Goal: Task Accomplishment & Management: Manage account settings

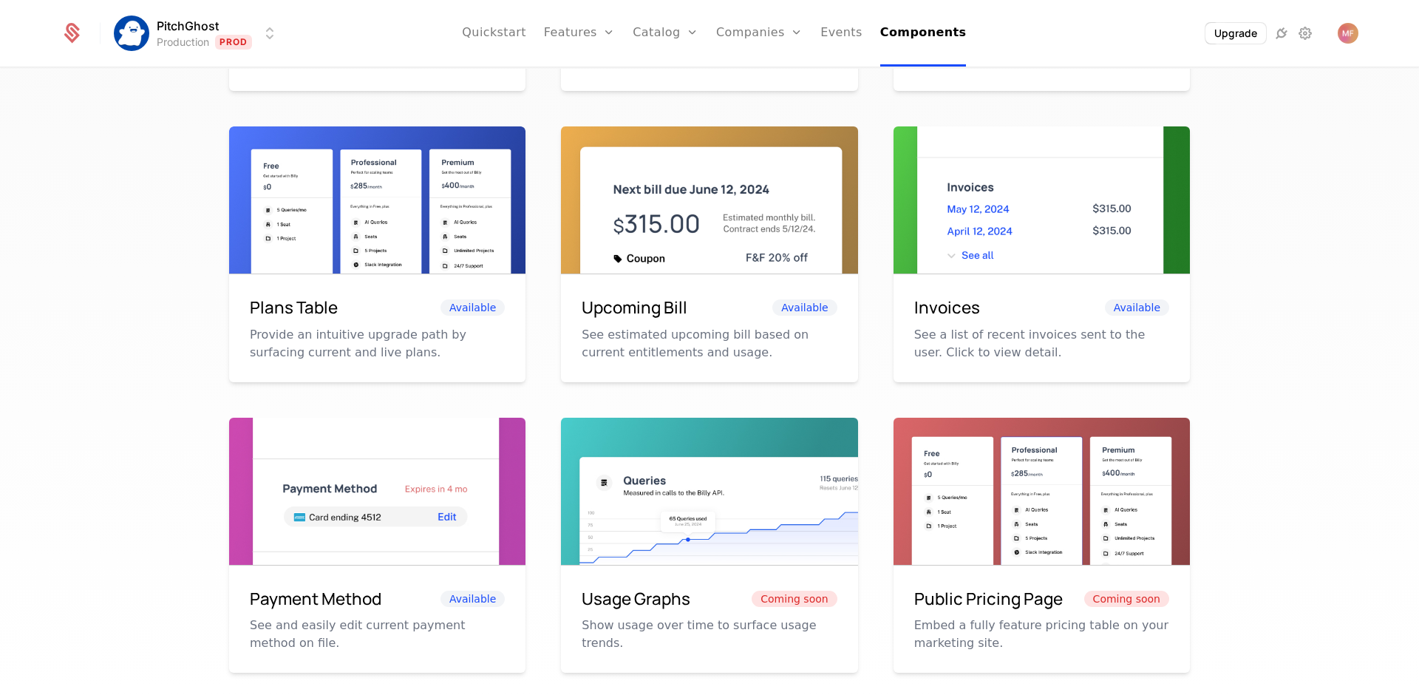
scroll to position [571, 0]
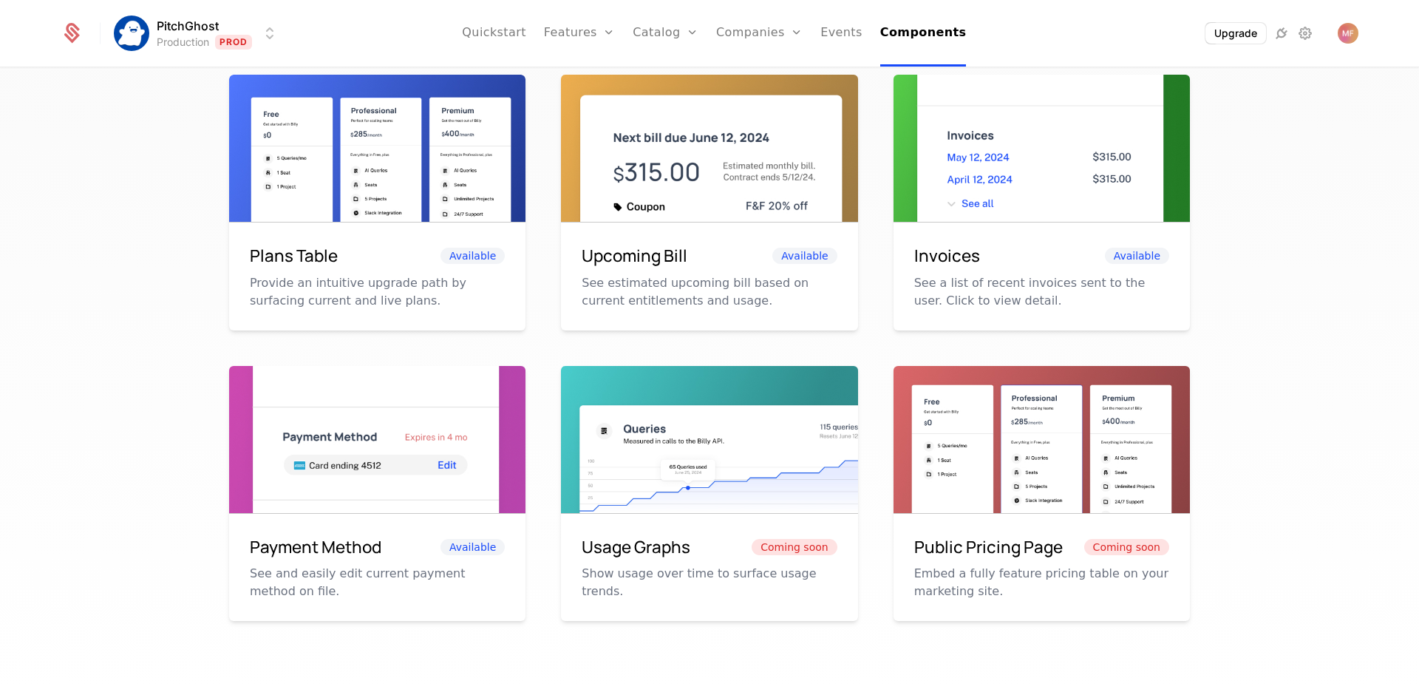
click at [611, 556] on h6 "Usage Graphs" at bounding box center [636, 546] width 109 height 25
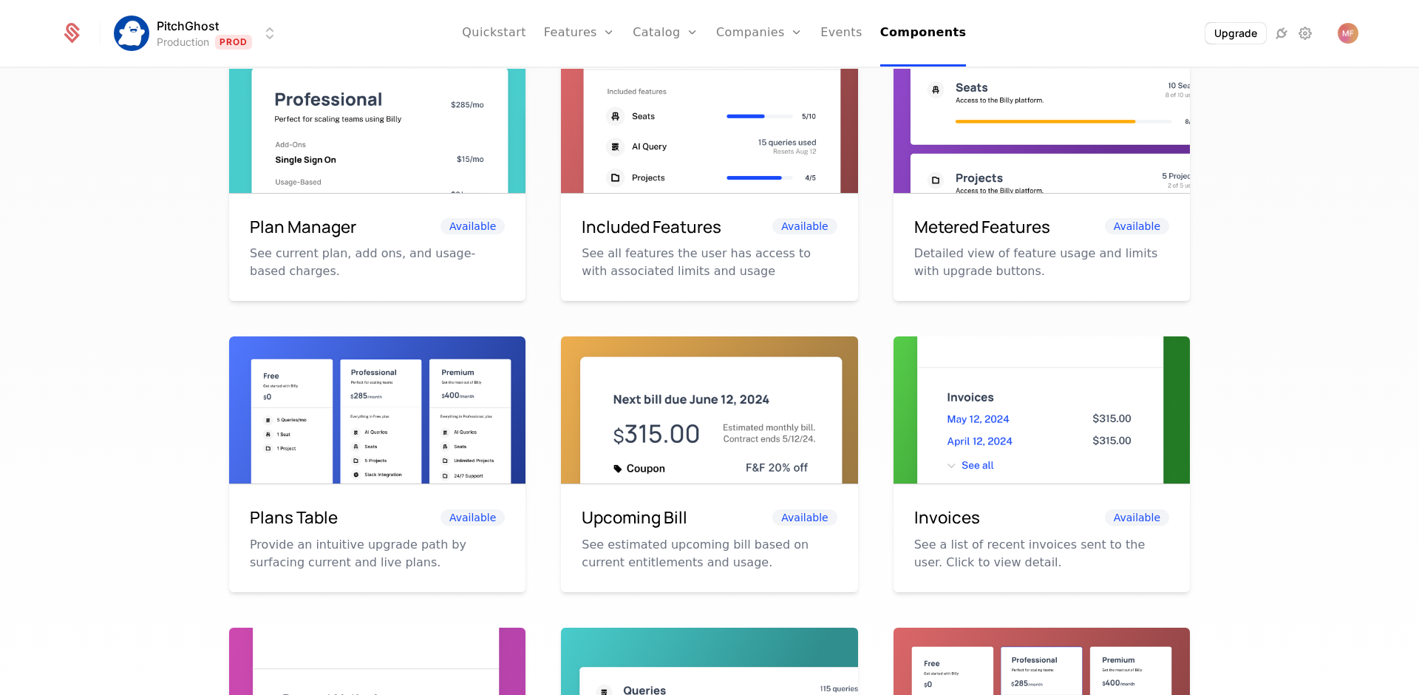
scroll to position [174, 0]
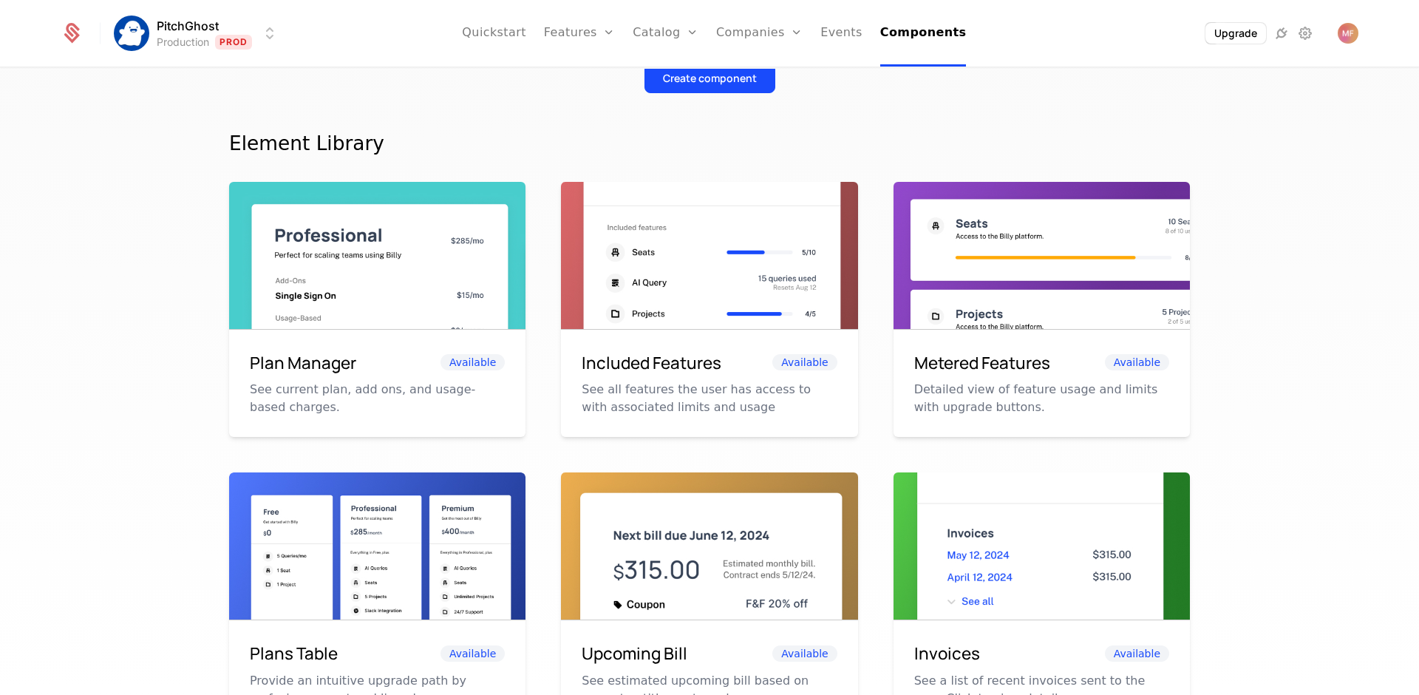
click at [904, 409] on div "Metered Features Available Detailed view of feature usage and limits with upgra…" at bounding box center [1042, 384] width 296 height 108
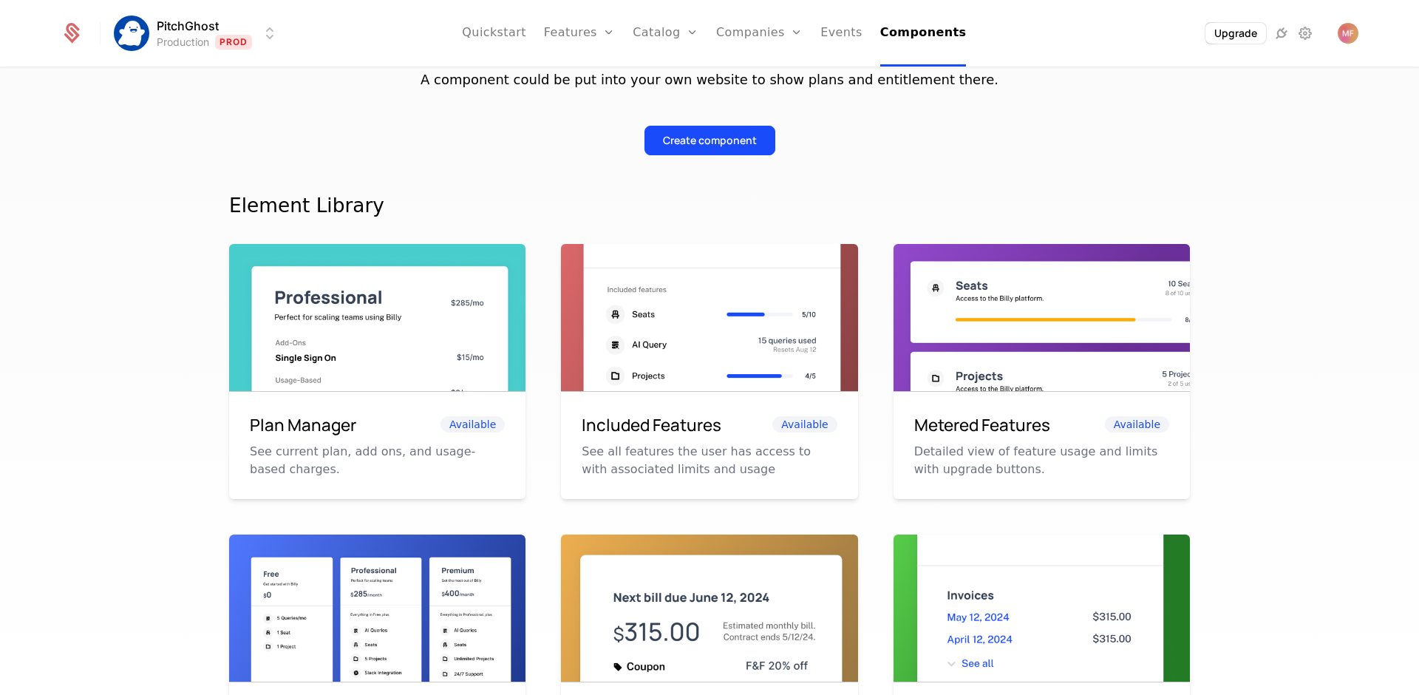
scroll to position [0, 0]
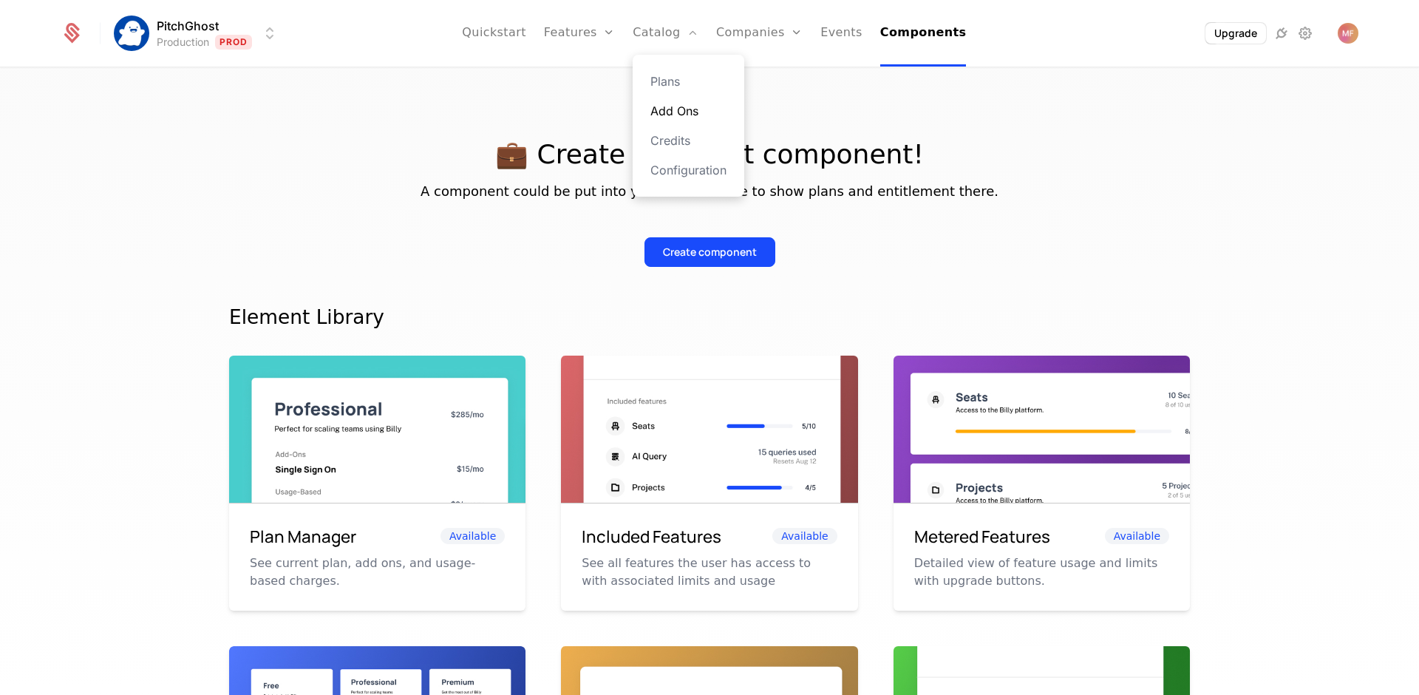
click at [665, 102] on link "Add Ons" at bounding box center [688, 111] width 76 height 18
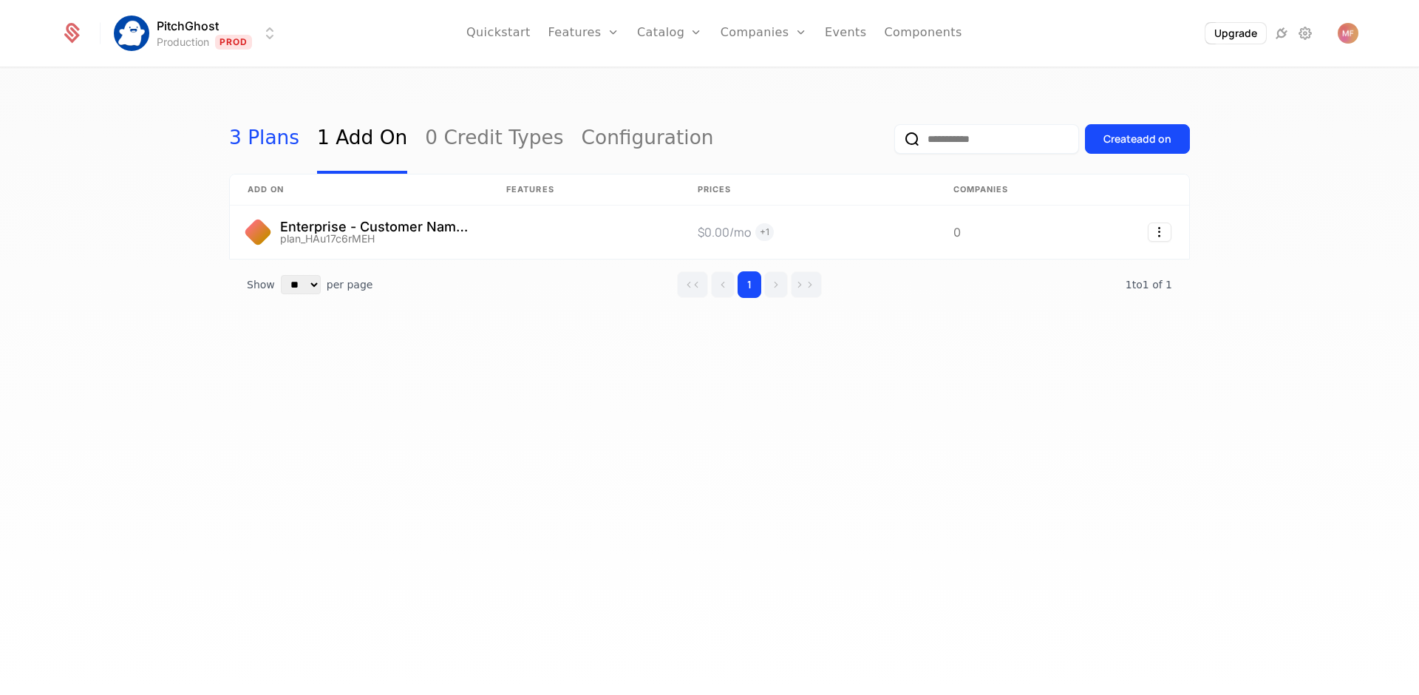
click at [234, 149] on link "3 Plans" at bounding box center [264, 138] width 70 height 69
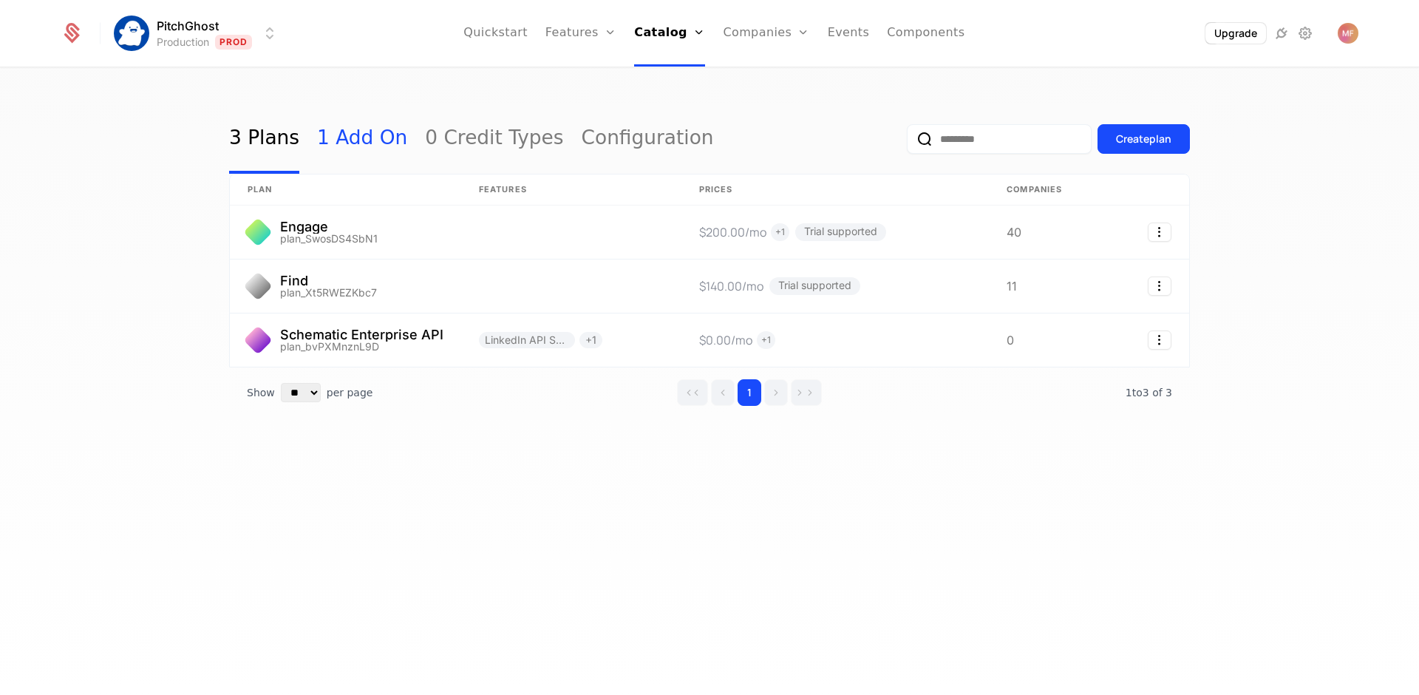
click at [351, 149] on link "1 Add On" at bounding box center [362, 138] width 90 height 69
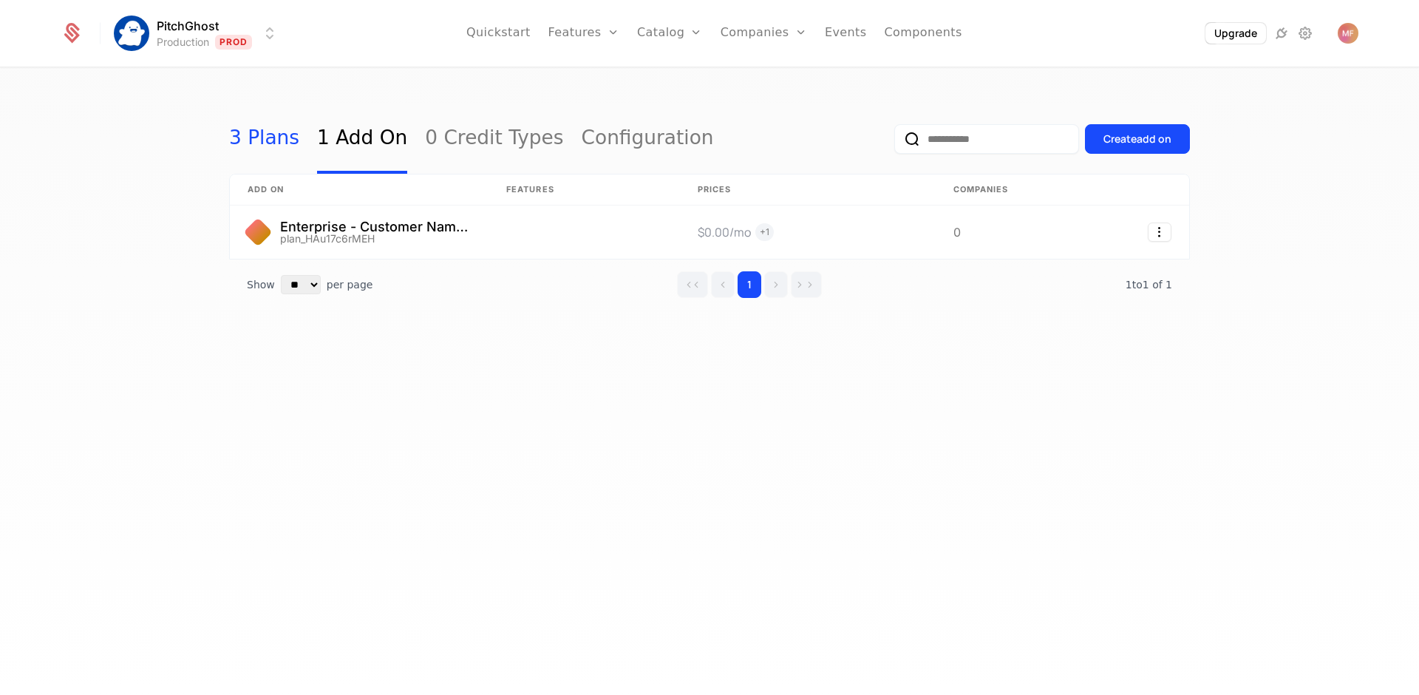
click at [274, 138] on link "3 Plans" at bounding box center [264, 138] width 70 height 69
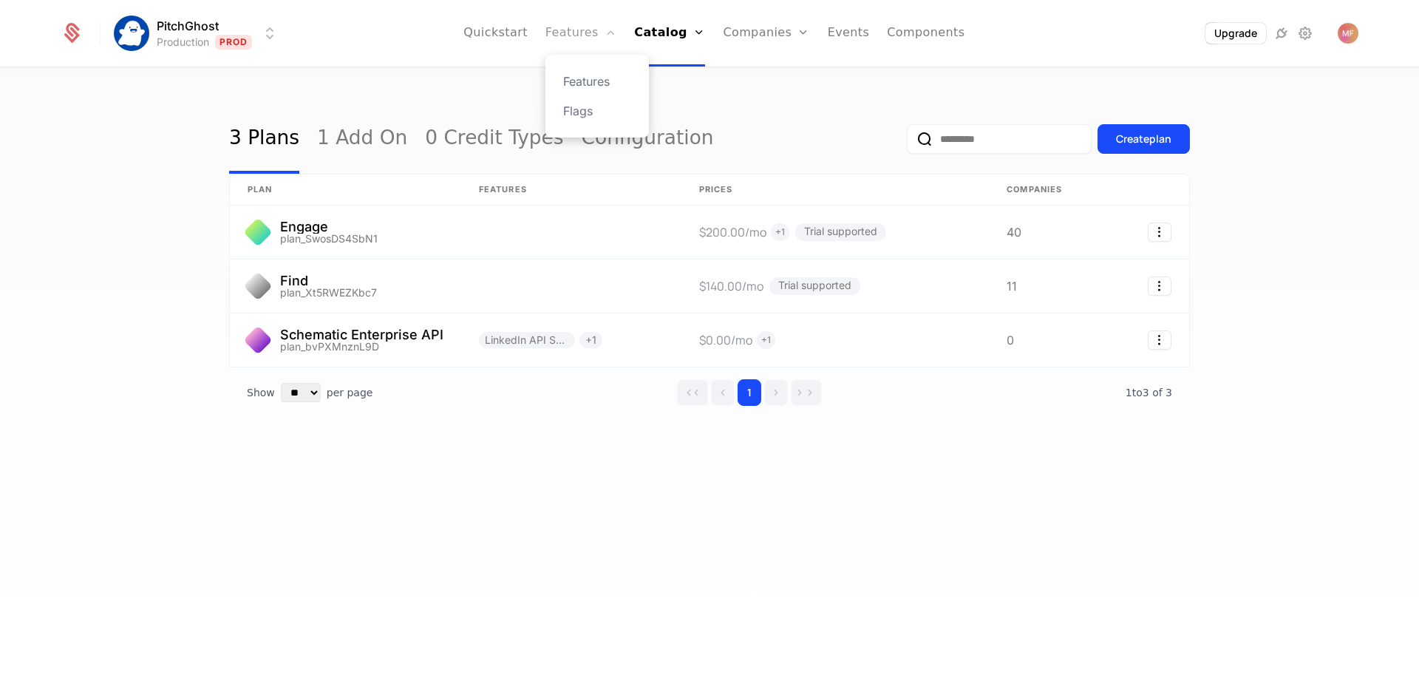
click at [612, 44] on link "Features" at bounding box center [580, 33] width 71 height 67
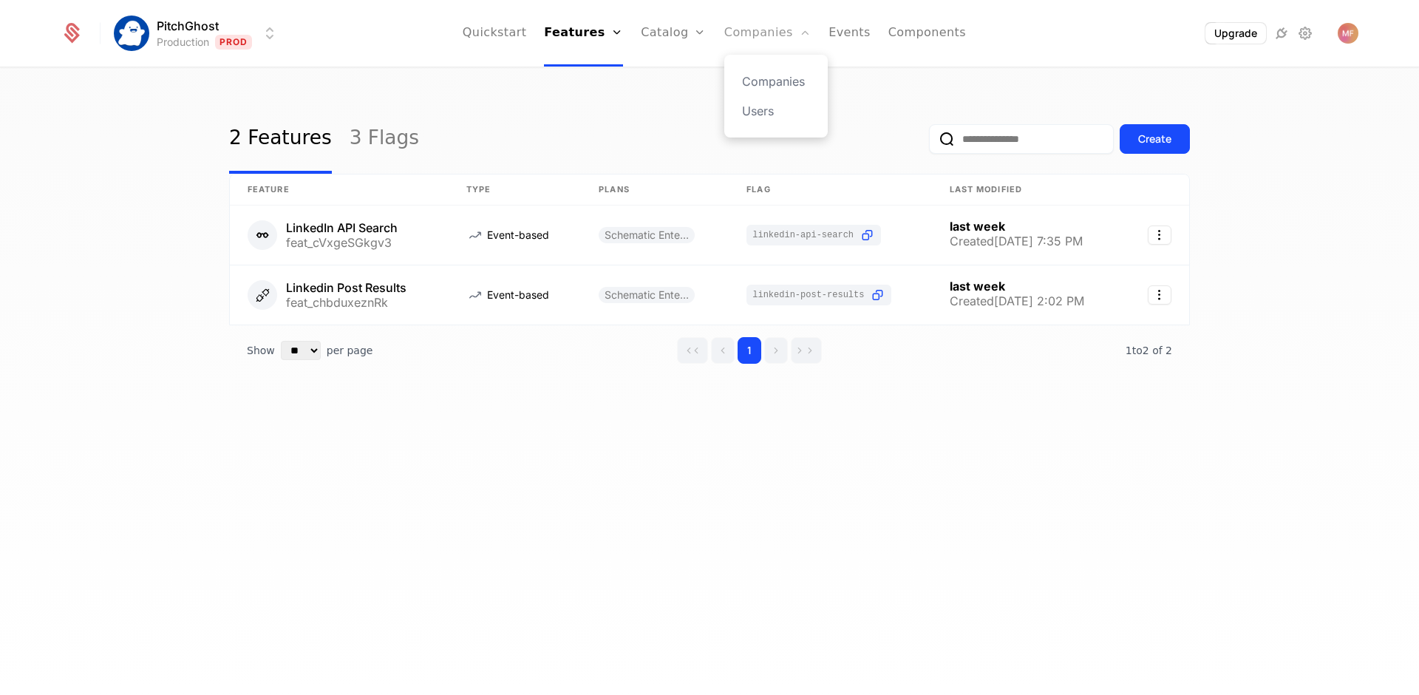
click at [755, 38] on link "Companies" at bounding box center [767, 33] width 86 height 67
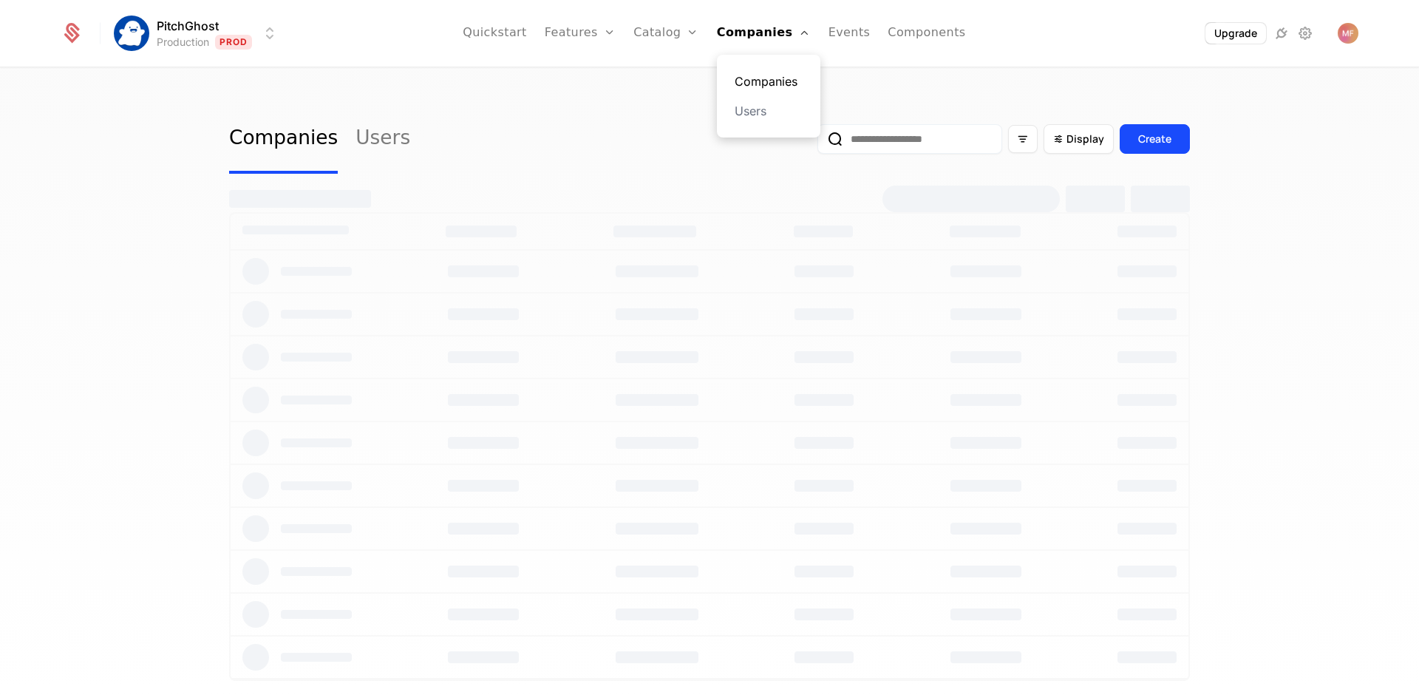
click at [764, 78] on link "Companies" at bounding box center [769, 81] width 68 height 18
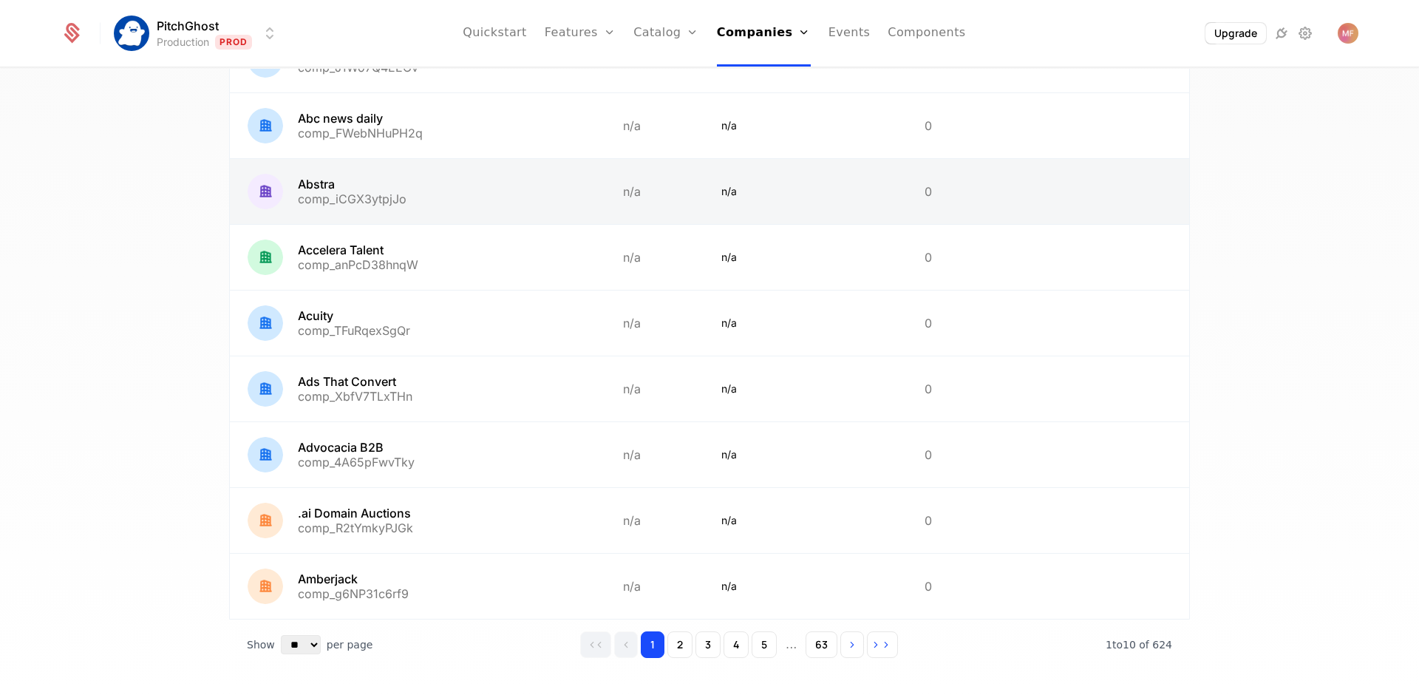
scroll to position [286, 0]
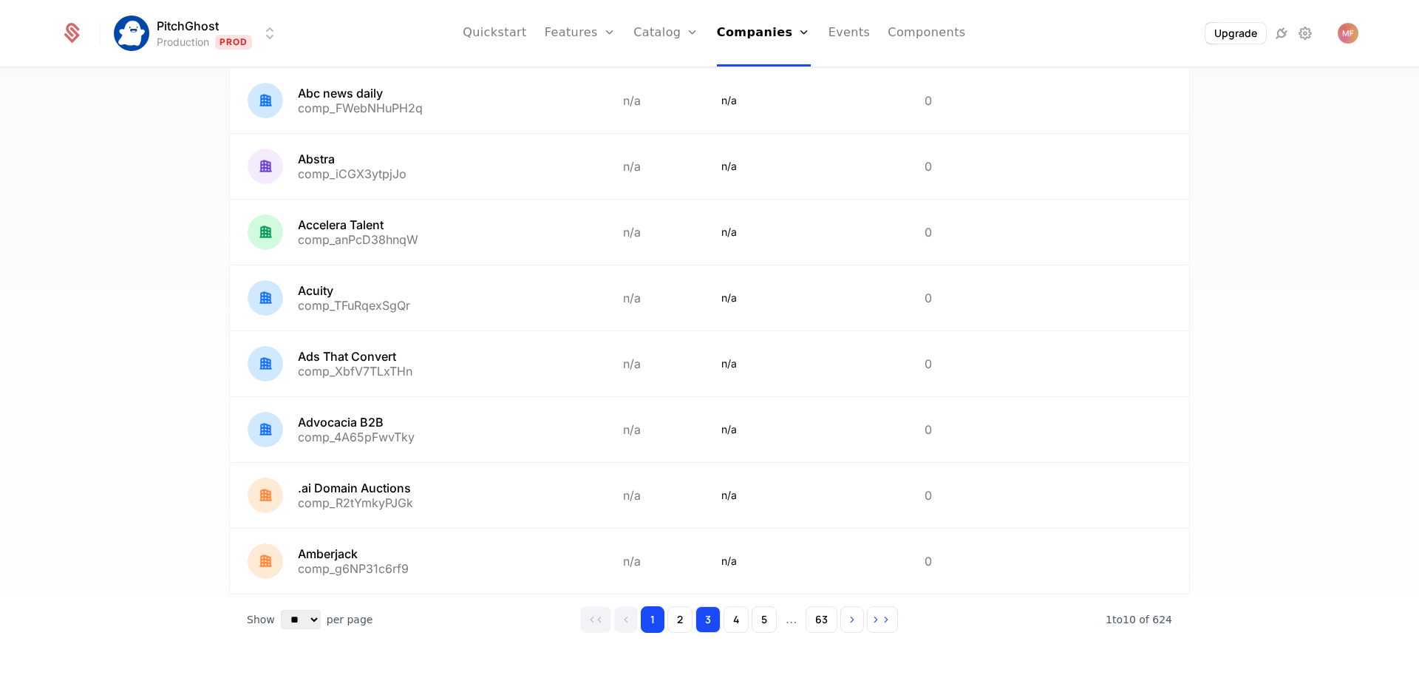
click at [696, 616] on button "3" at bounding box center [708, 619] width 25 height 27
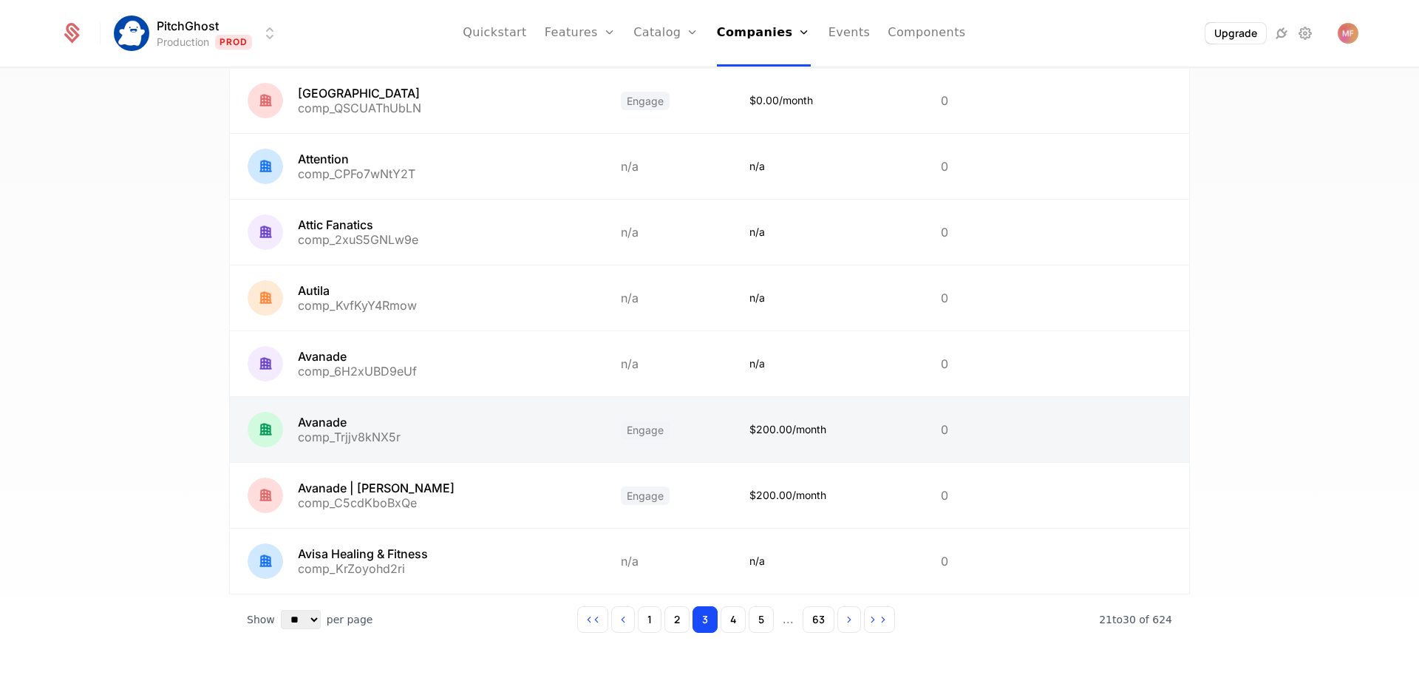
click at [336, 415] on link at bounding box center [416, 429] width 373 height 65
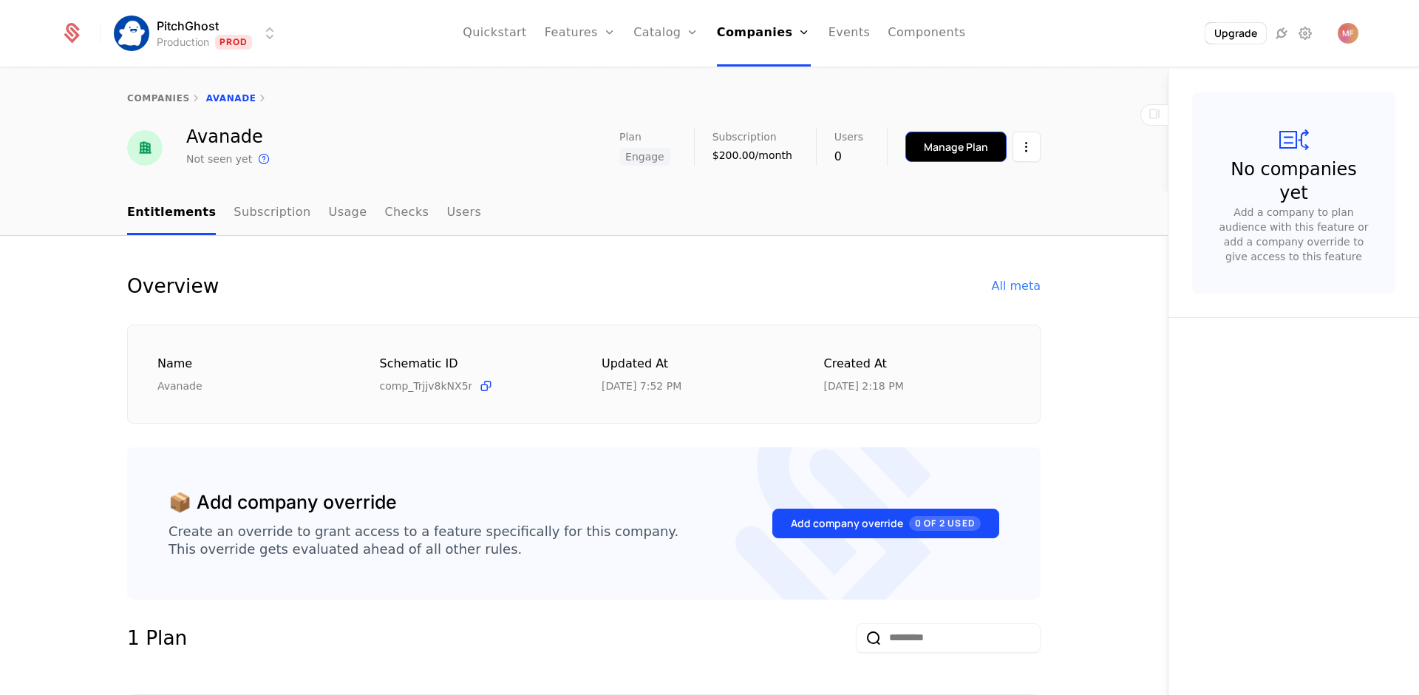
click at [970, 157] on button "Manage Plan" at bounding box center [955, 147] width 101 height 30
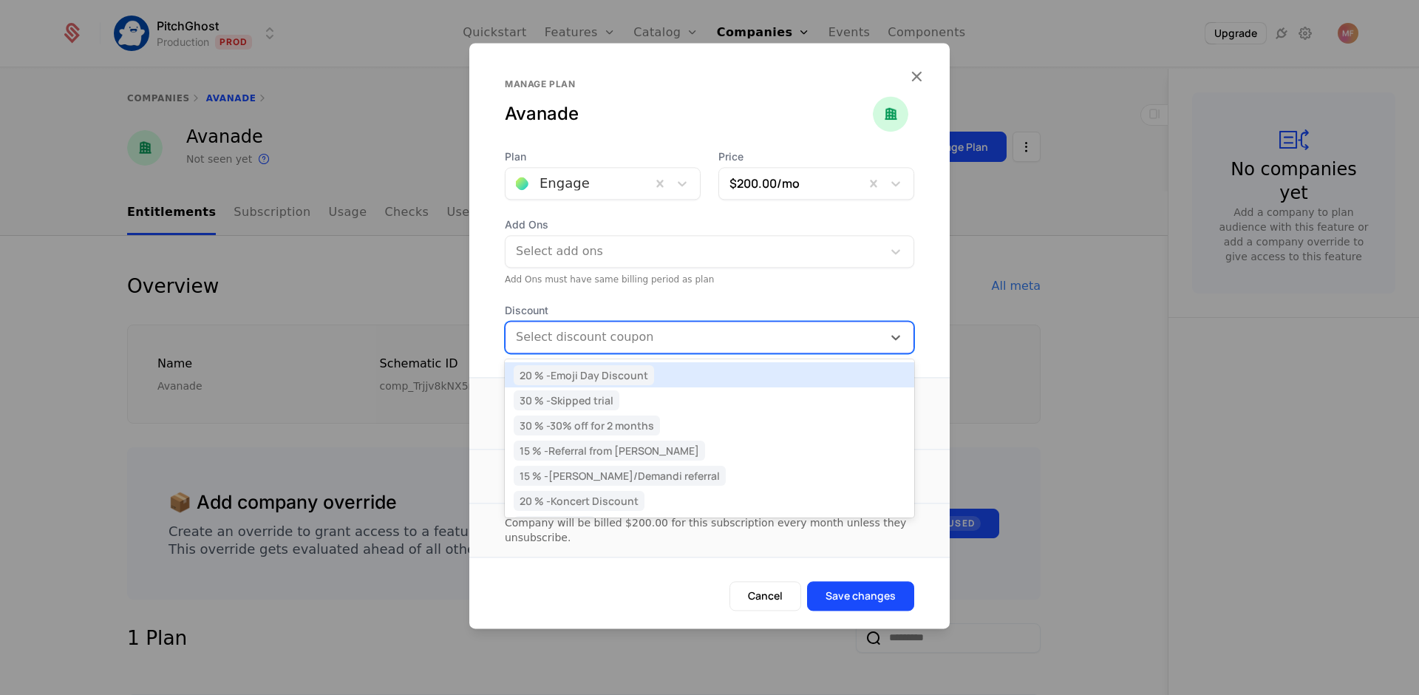
click at [642, 339] on div at bounding box center [694, 337] width 356 height 21
click at [619, 300] on div "Plan Engage Price $200.00 /mo Add Ons Select add ons Add Ons must have same bil…" at bounding box center [709, 251] width 480 height 204
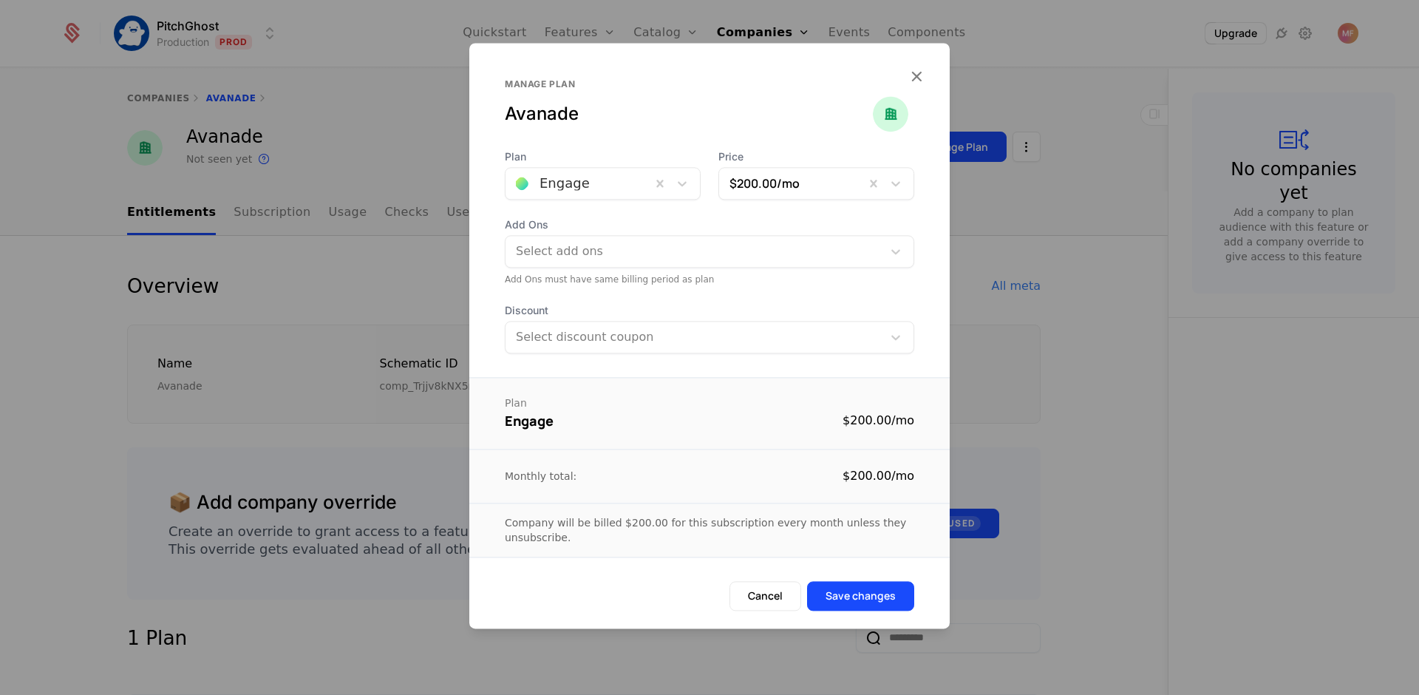
click at [1182, 70] on div at bounding box center [709, 347] width 1419 height 695
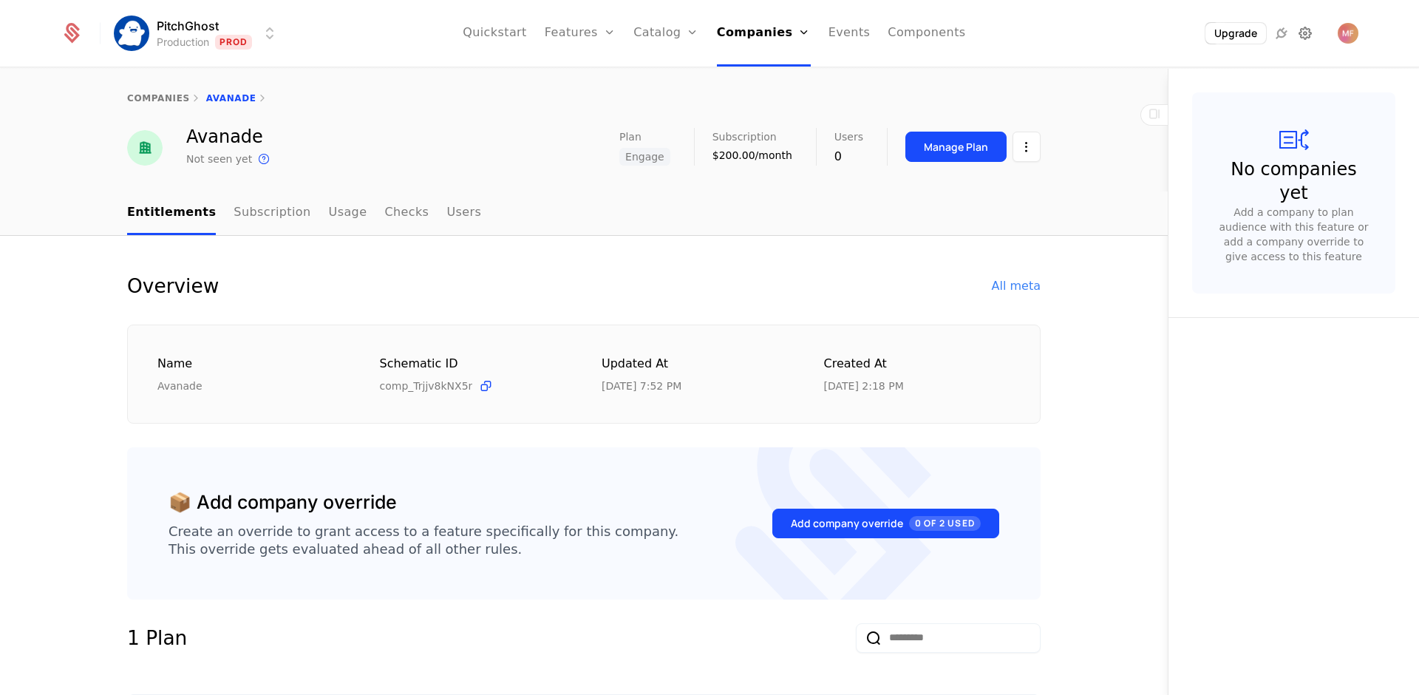
click at [1299, 38] on icon at bounding box center [1305, 33] width 18 height 18
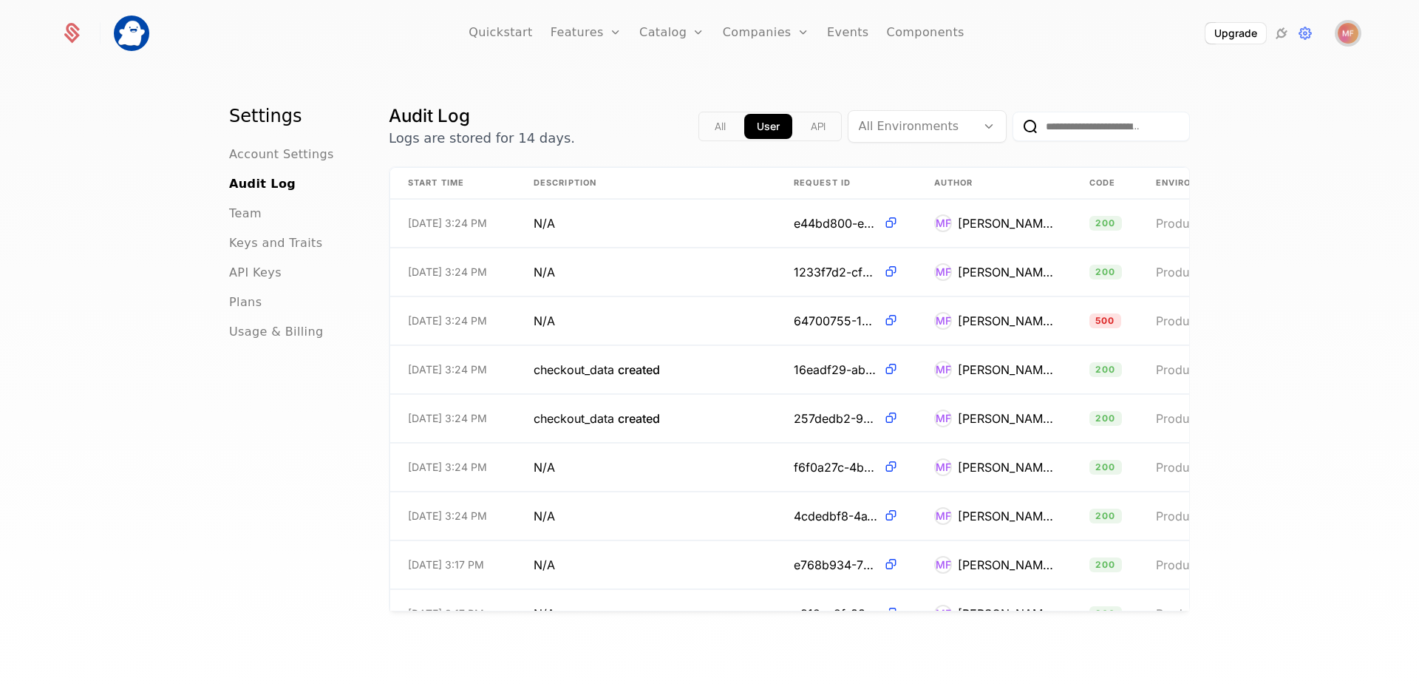
click at [1356, 24] on span "Open user button" at bounding box center [1348, 33] width 21 height 21
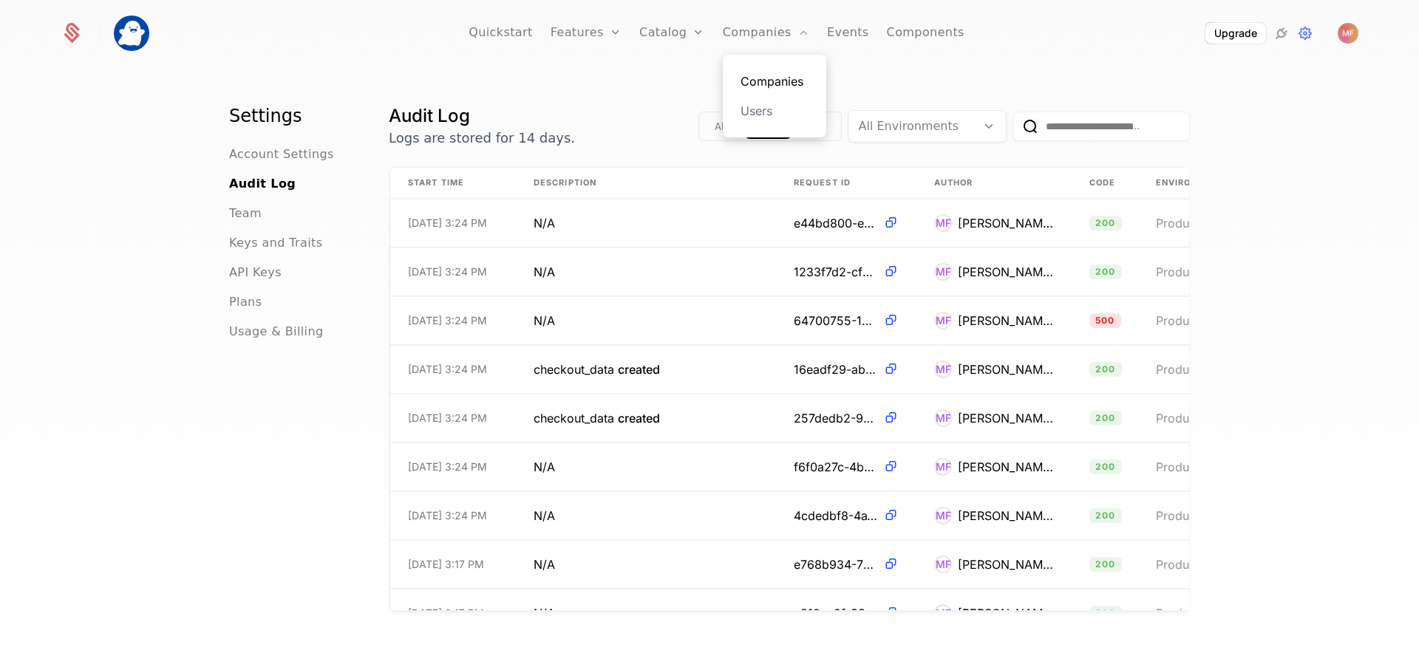
click at [759, 73] on link "Companies" at bounding box center [775, 81] width 68 height 18
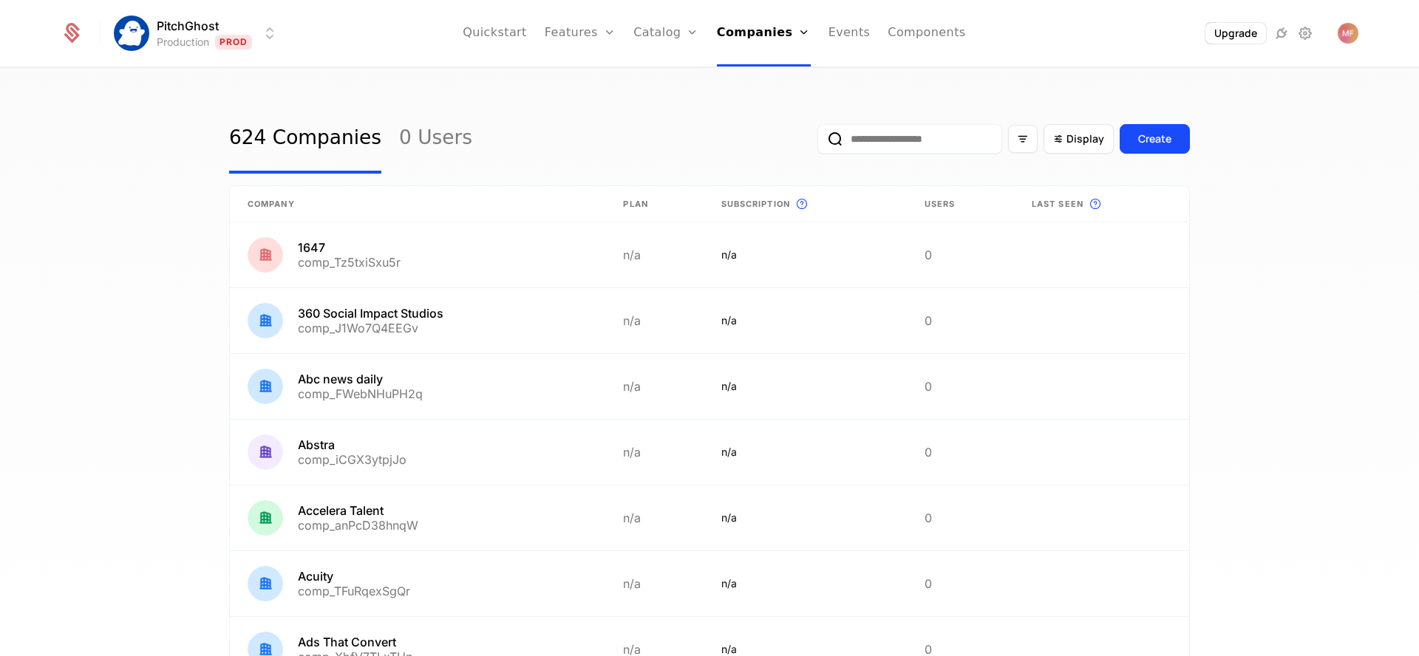
click at [896, 152] on input "email" at bounding box center [909, 139] width 185 height 30
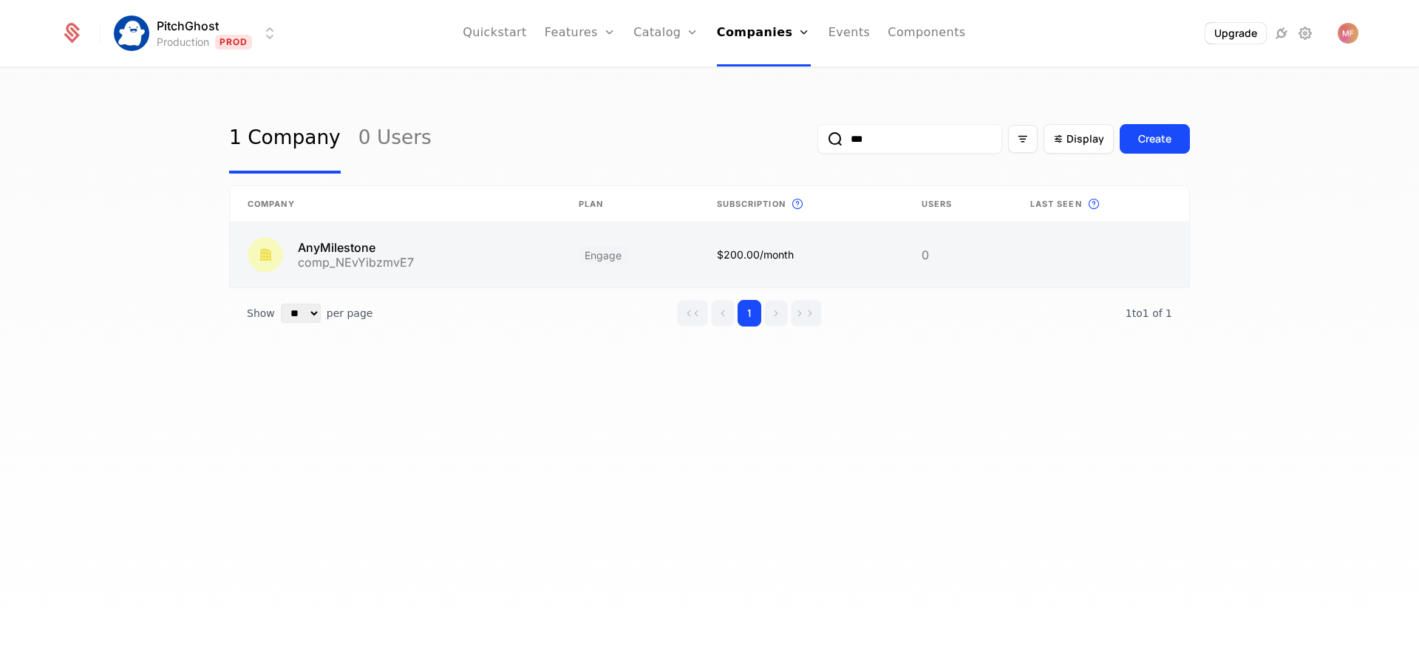
type input "***"
click at [433, 271] on link at bounding box center [395, 254] width 331 height 65
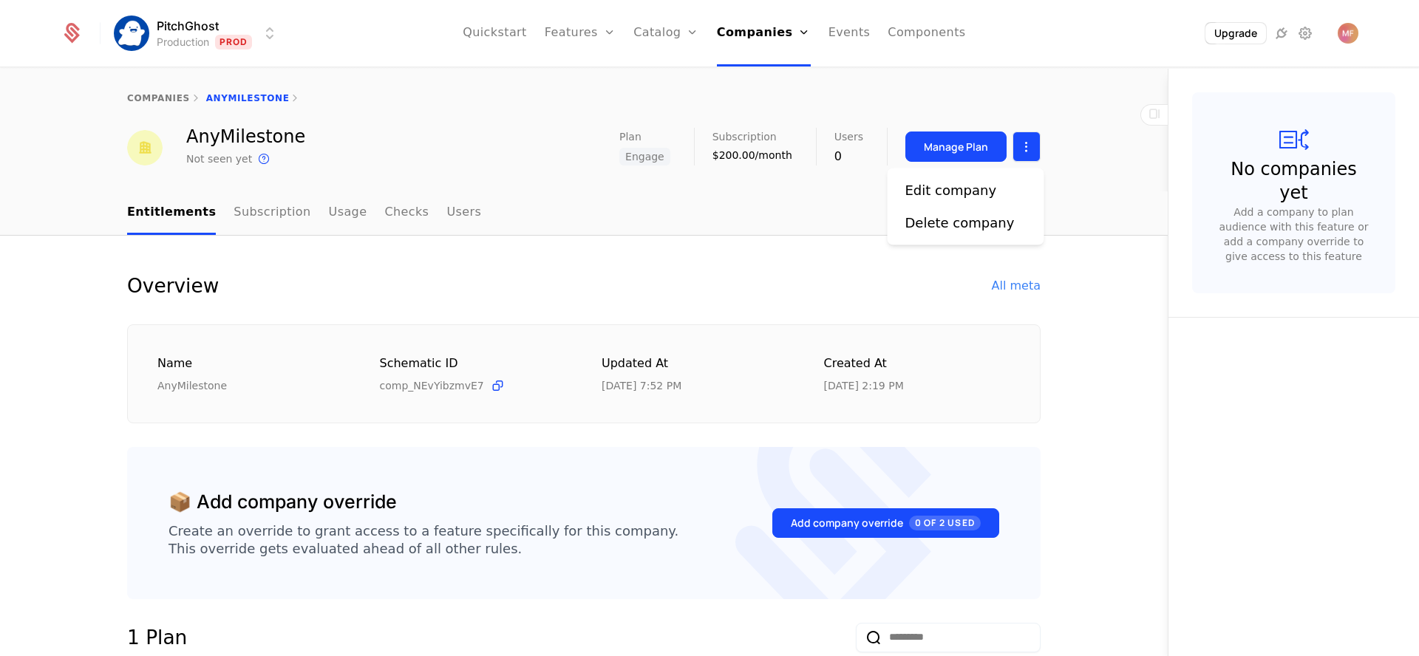
click at [1026, 154] on html "PitchGhost Production Prod Quickstart Features Features Flags Catalog Plans Add…" at bounding box center [709, 328] width 1419 height 656
click at [967, 193] on div "Edit company" at bounding box center [951, 190] width 92 height 21
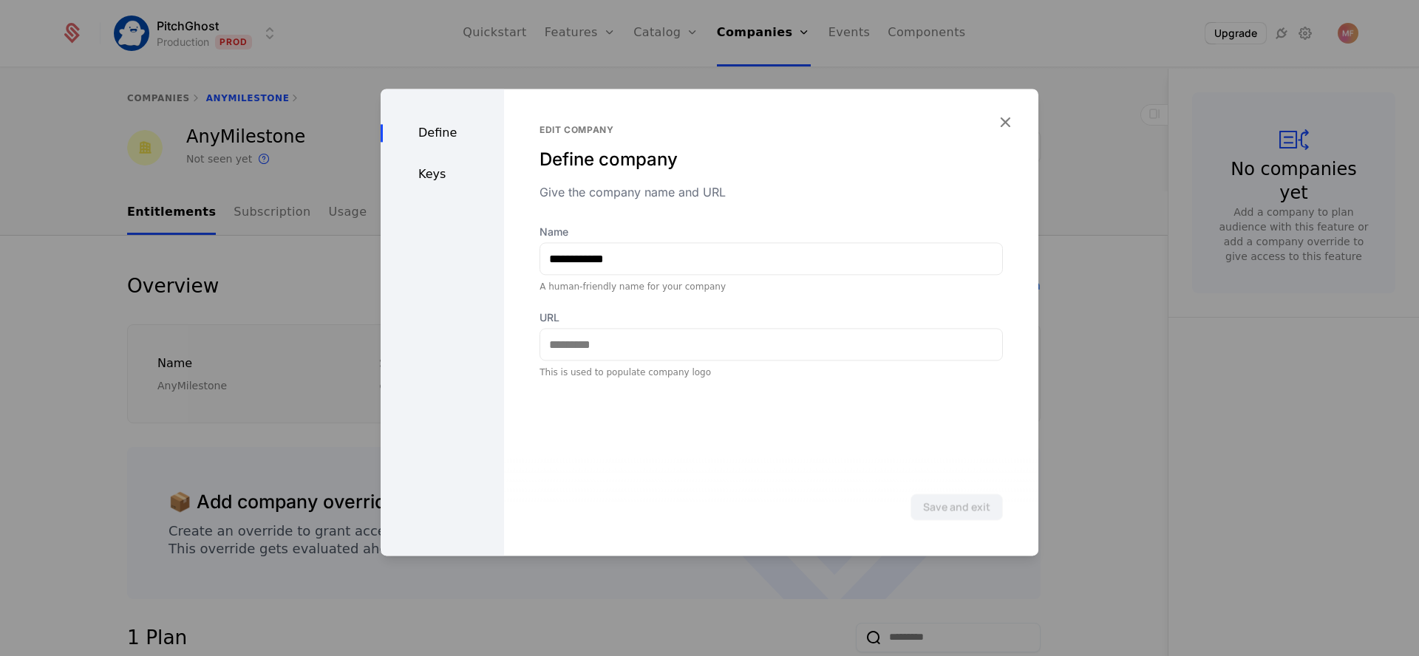
click at [458, 169] on div "Keys" at bounding box center [442, 175] width 123 height 18
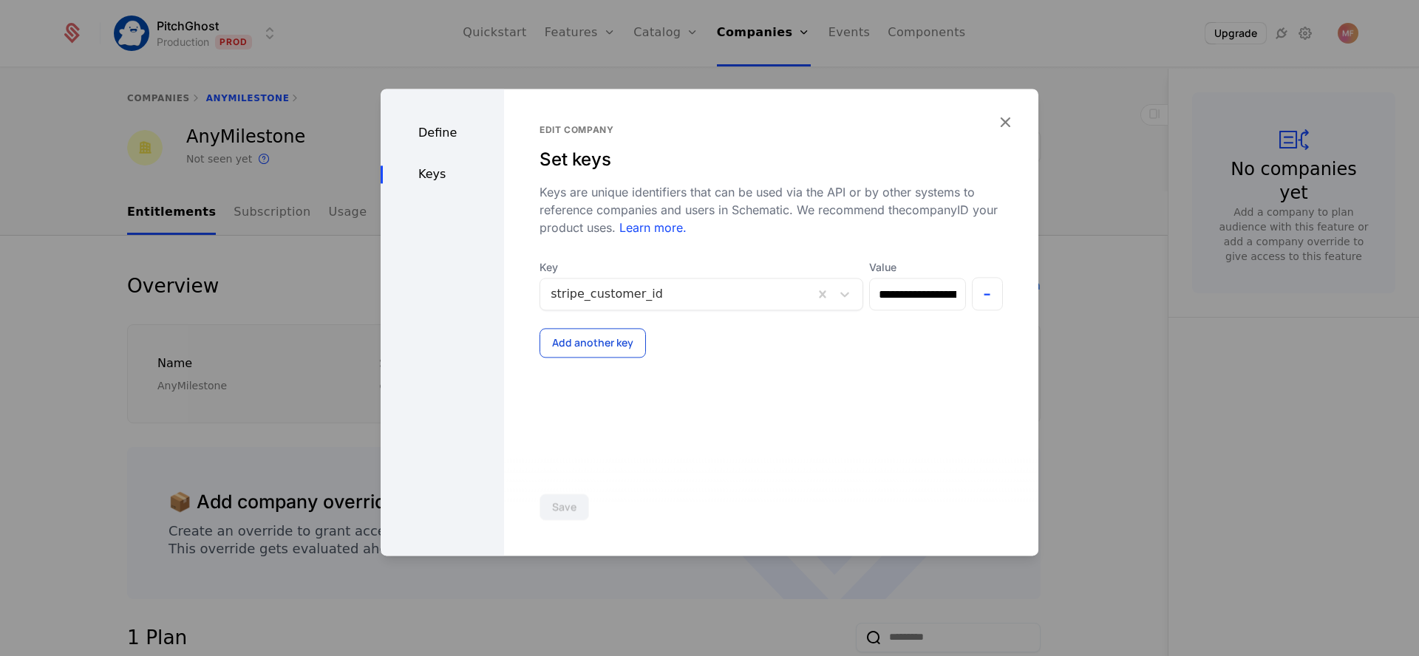
click at [621, 344] on button "Add another key" at bounding box center [593, 343] width 106 height 30
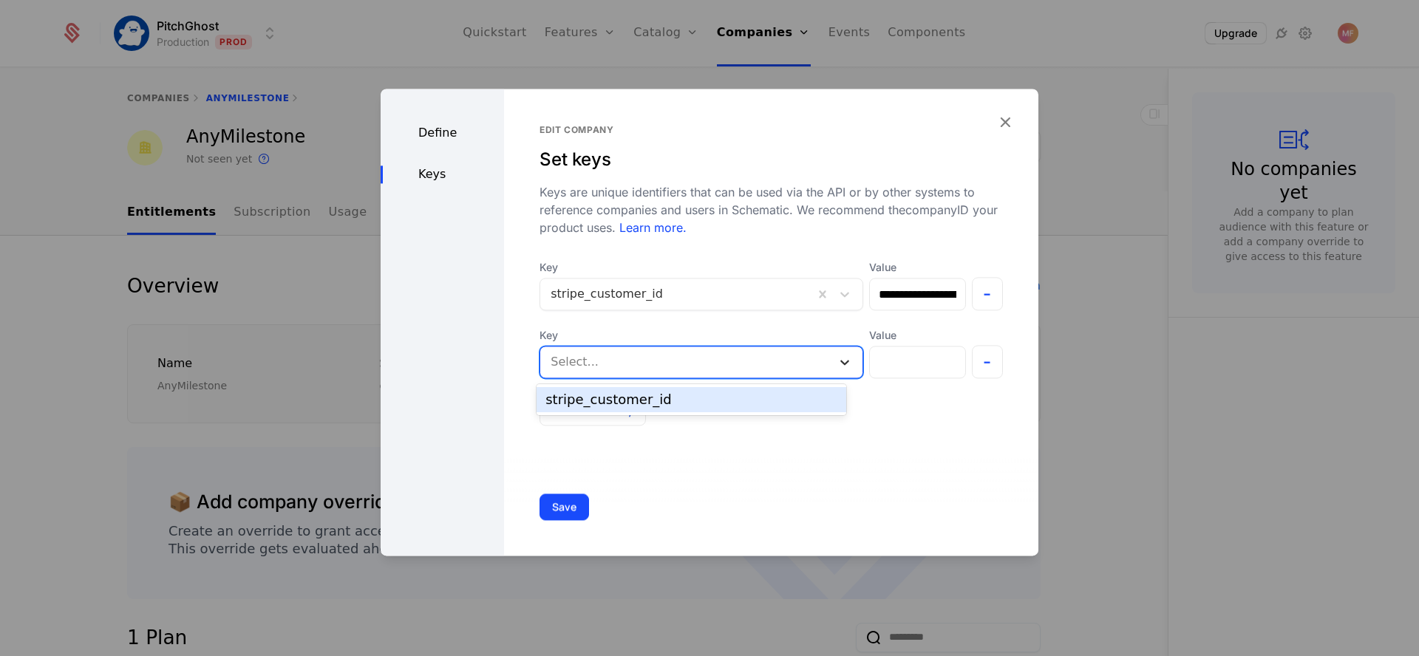
click at [831, 354] on div at bounding box center [844, 362] width 27 height 18
click at [829, 331] on span "Key" at bounding box center [702, 335] width 324 height 15
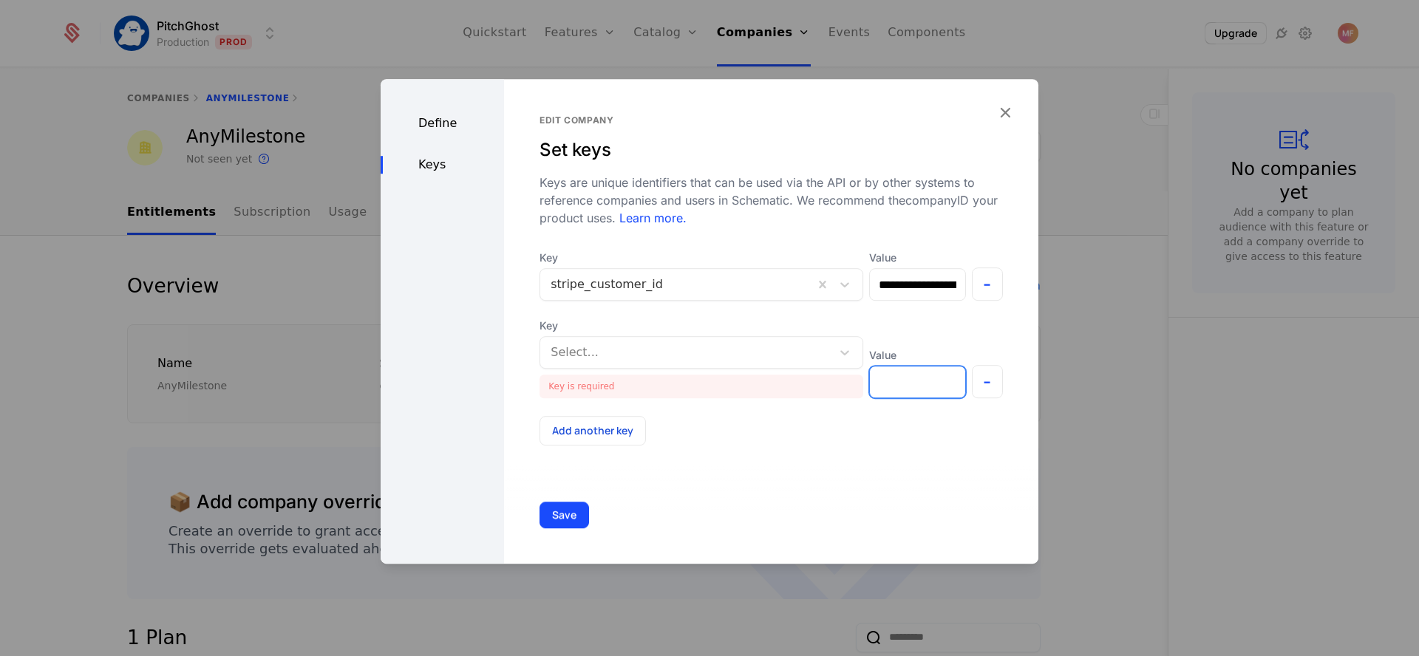
click at [890, 378] on input "Value" at bounding box center [917, 382] width 95 height 31
click at [837, 350] on icon at bounding box center [844, 352] width 15 height 15
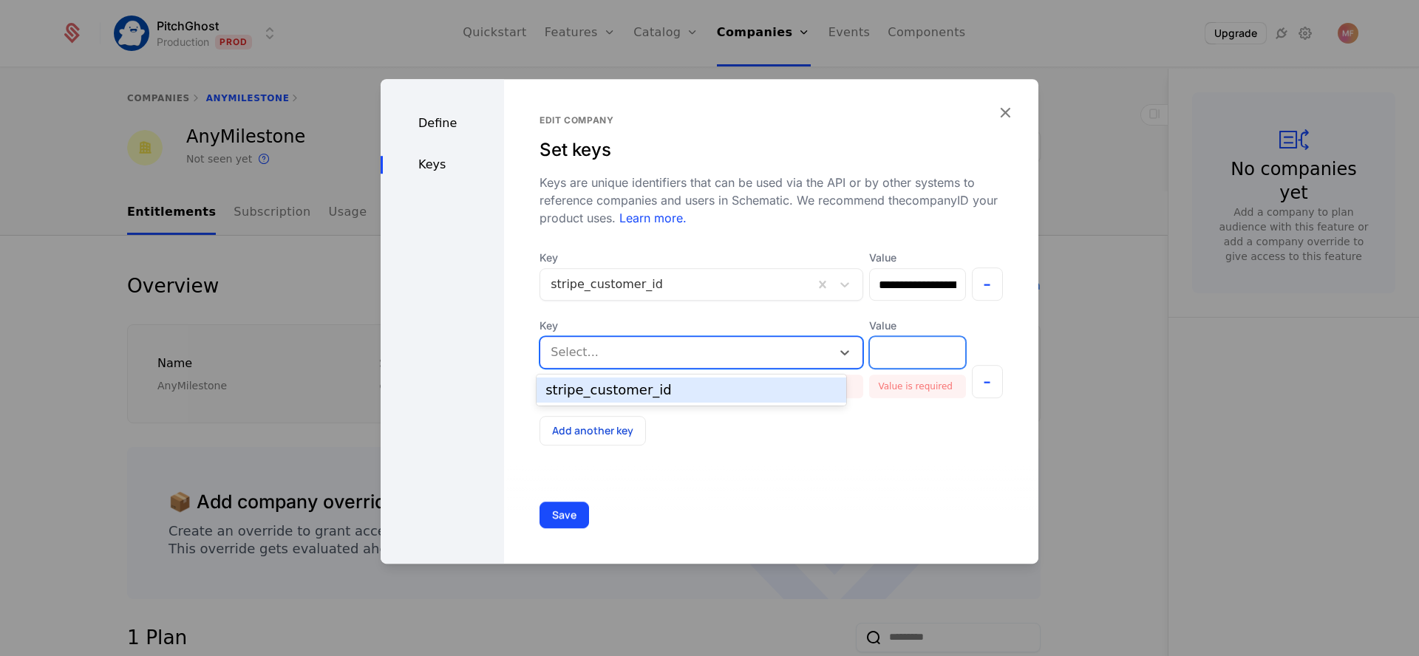
click at [875, 339] on input "Value" at bounding box center [917, 352] width 95 height 31
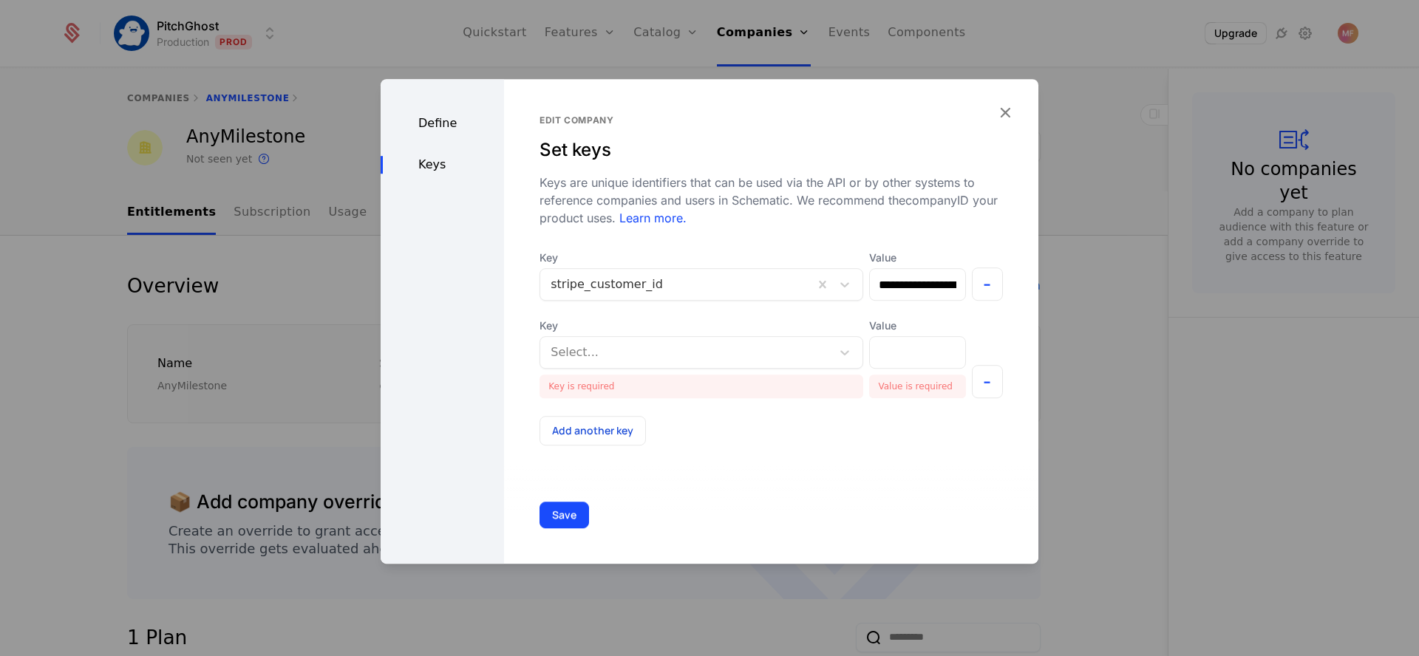
drag, startPoint x: 1002, startPoint y: 115, endPoint x: 871, endPoint y: 182, distance: 147.1
click at [873, 182] on div "**********" at bounding box center [710, 321] width 658 height 485
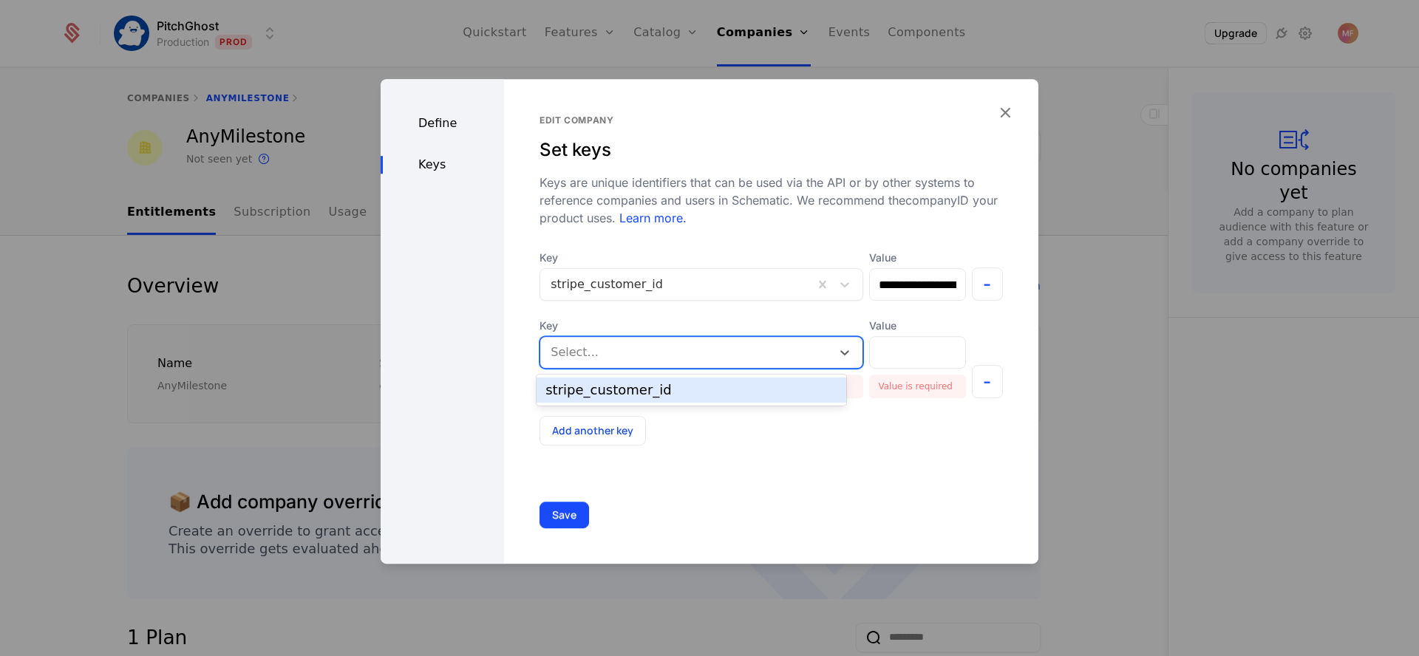
click at [672, 343] on div at bounding box center [686, 352] width 271 height 21
type input "*"
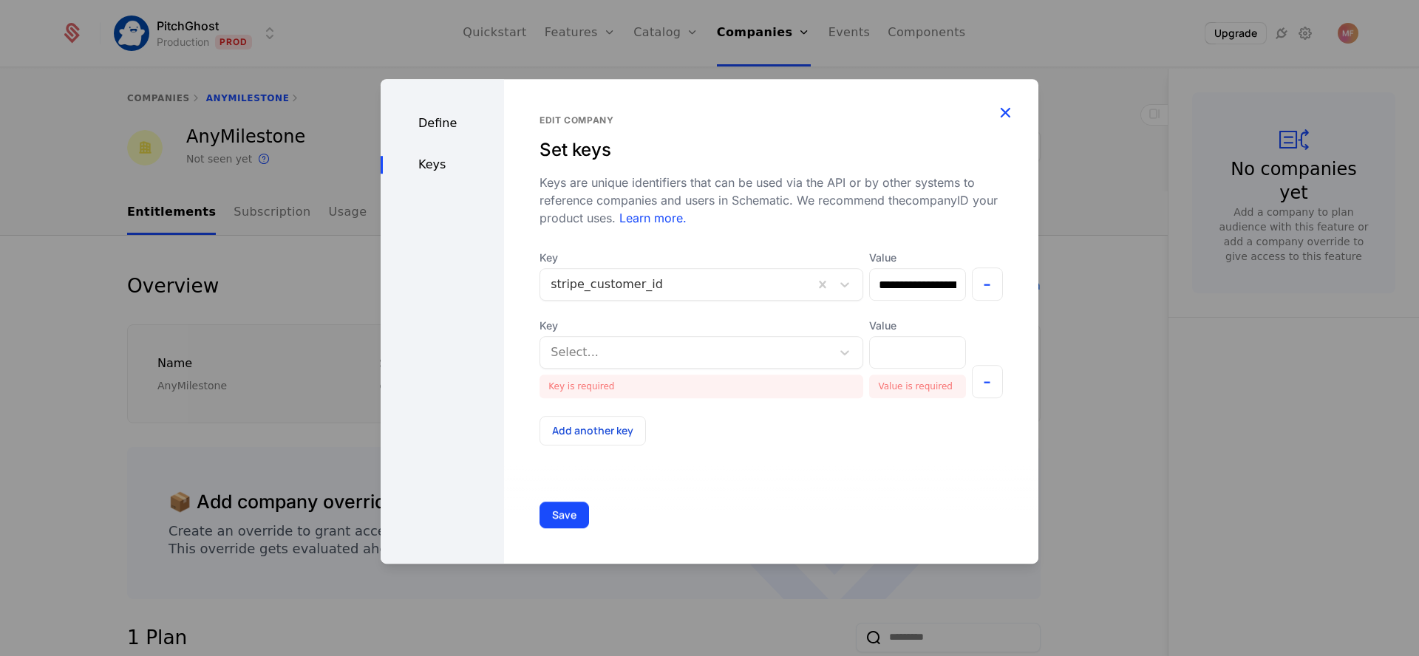
click at [1003, 115] on icon "button" at bounding box center [1005, 112] width 19 height 19
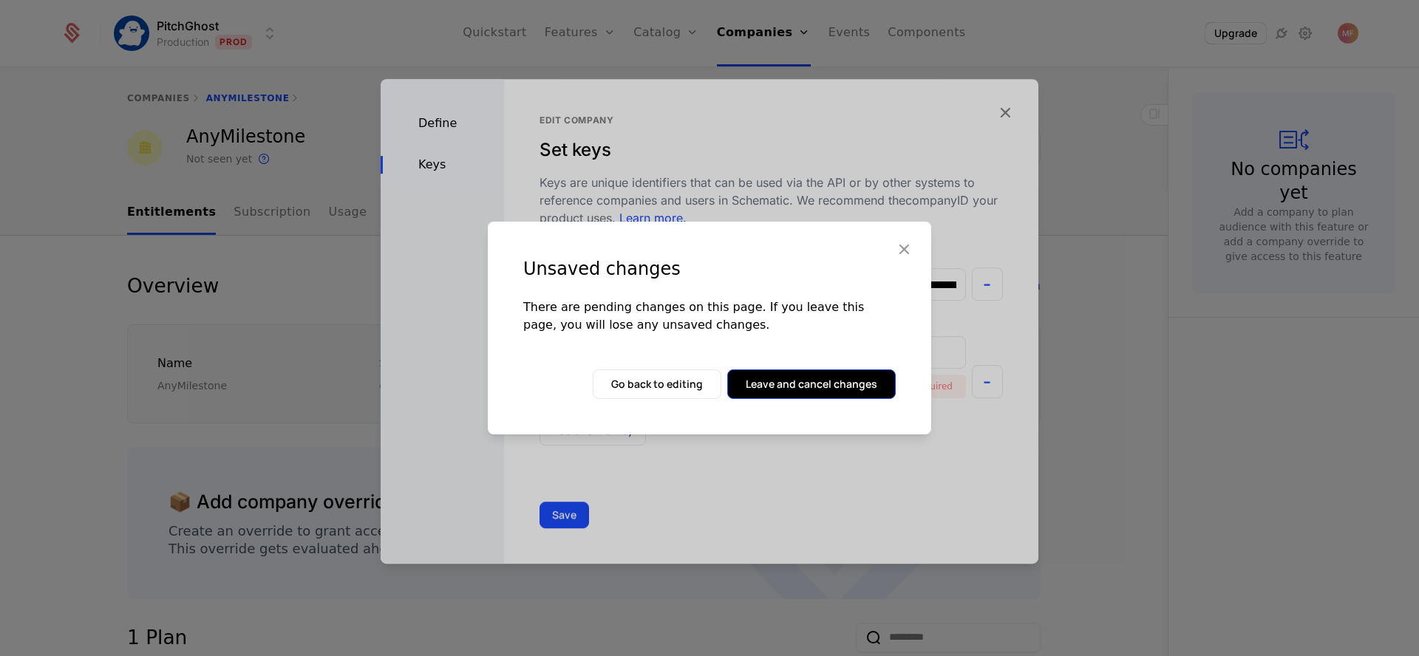
click at [814, 392] on button "Leave and cancel changes" at bounding box center [811, 385] width 169 height 30
